Goal: Find specific page/section: Find specific page/section

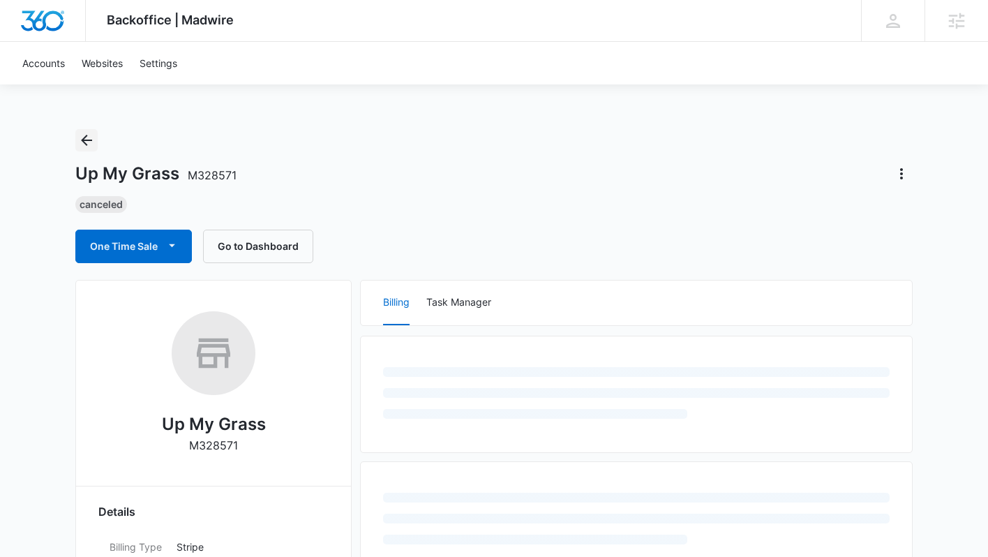
click at [93, 146] on icon "Back" at bounding box center [86, 140] width 17 height 17
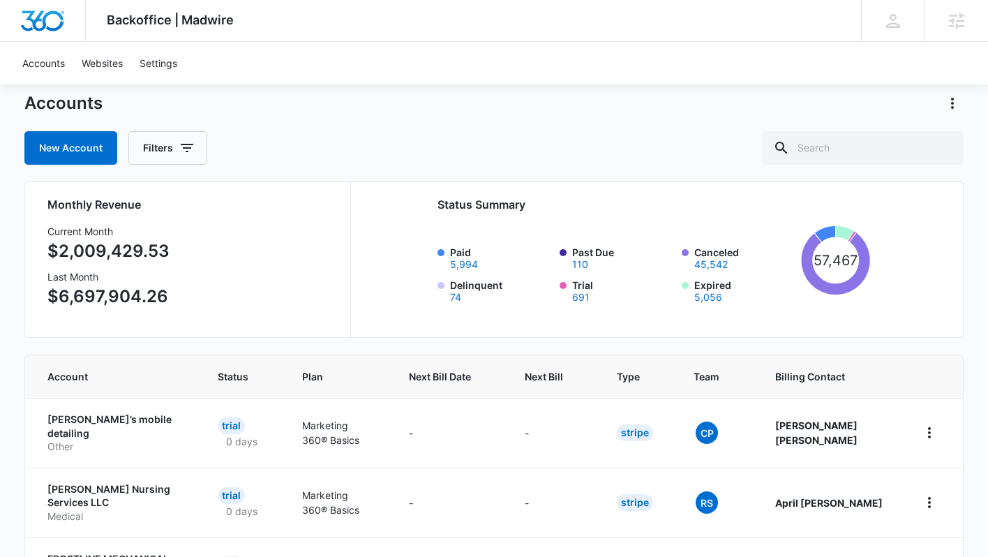
scroll to position [71, 0]
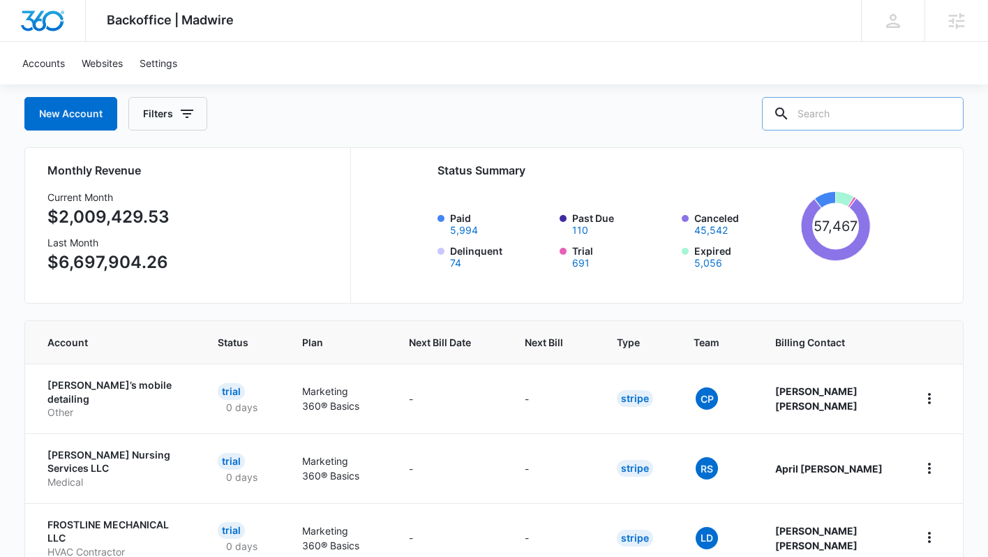
click at [880, 118] on input "text" at bounding box center [863, 113] width 202 height 33
type input "finnegan"
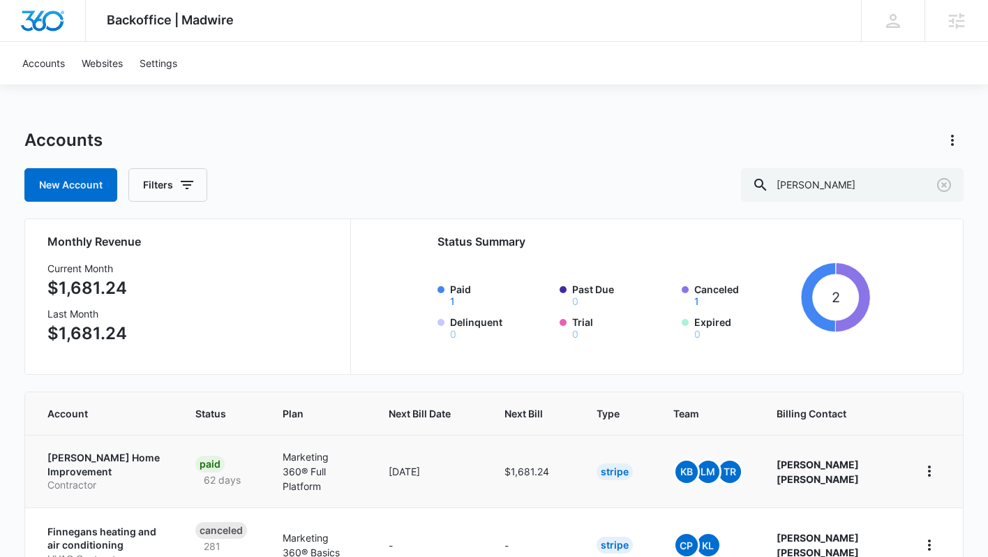
click at [84, 459] on p "Finnegan Home Improvement" at bounding box center [104, 464] width 114 height 27
